Goal: Find specific page/section: Find specific page/section

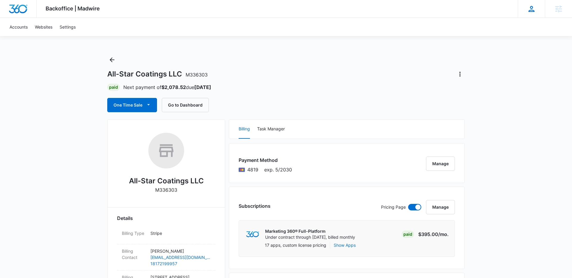
click at [518, 17] on div "CP Cy Patterson cy.patterson@madwire.com My Profile Notifications Support Logou…" at bounding box center [530, 9] width 27 height 18
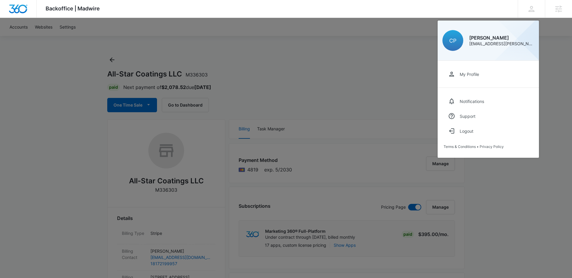
click at [432, 70] on div at bounding box center [286, 139] width 572 height 278
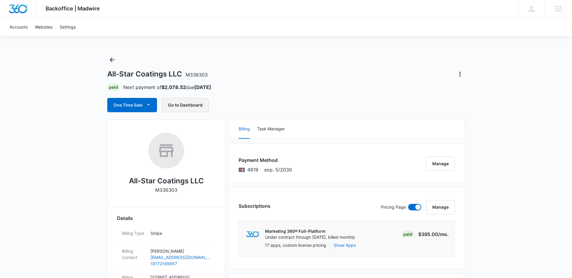
click at [193, 104] on button "Go to Dashboard" at bounding box center [185, 105] width 47 height 14
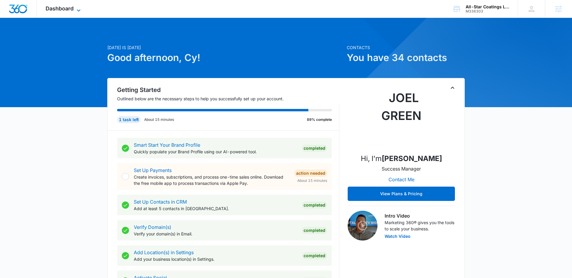
click at [77, 12] on icon at bounding box center [78, 10] width 7 height 7
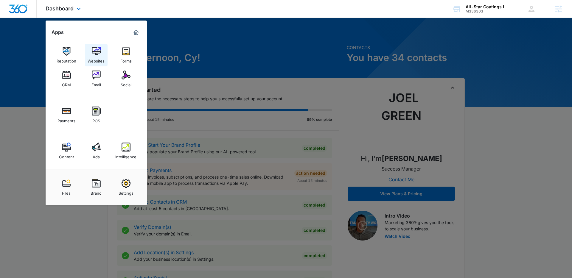
click at [99, 59] on div "Websites" at bounding box center [96, 60] width 17 height 8
